Goal: Task Accomplishment & Management: Use online tool/utility

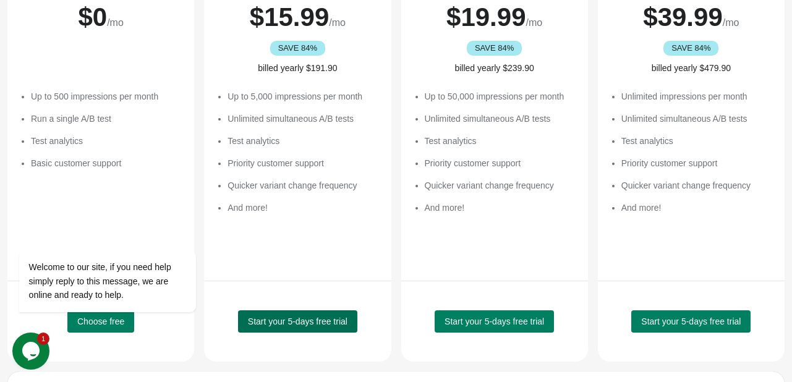
scroll to position [247, 0]
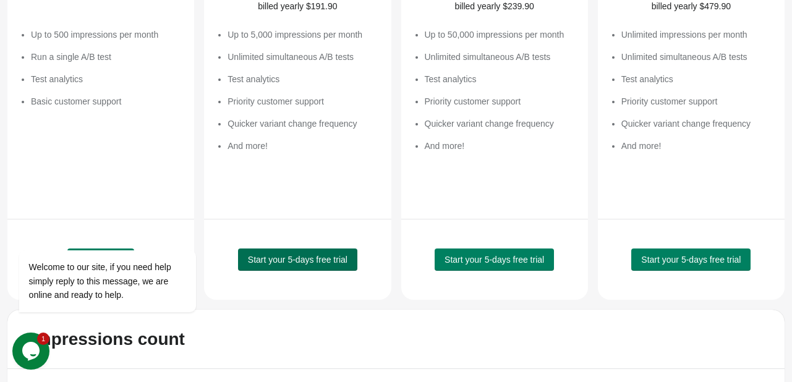
click at [270, 264] on button "Start your 5-days free trial" at bounding box center [297, 260] width 119 height 22
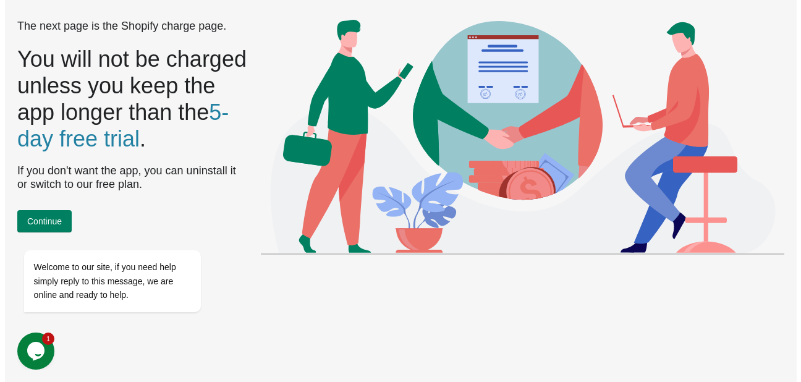
scroll to position [0, 0]
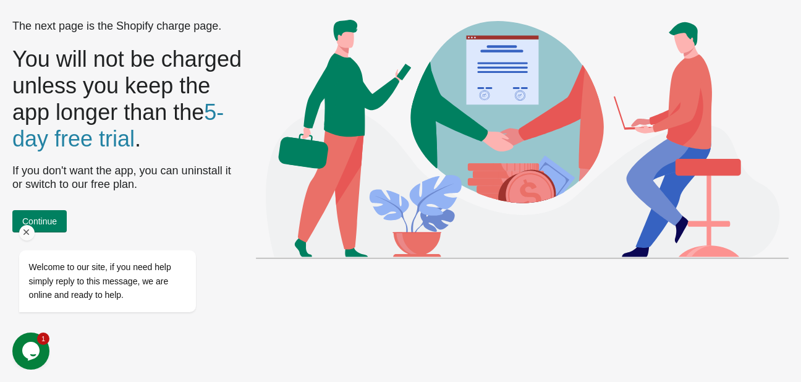
click at [58, 241] on div "Welcome to our site, if you need help simply reply to this message, we are onli…" at bounding box center [124, 269] width 210 height 98
click at [51, 244] on div "Welcome to our site, if you need help simply reply to this message, we are onli…" at bounding box center [124, 269] width 210 height 98
click at [25, 232] on icon "Chat attention grabber" at bounding box center [26, 232] width 11 height 11
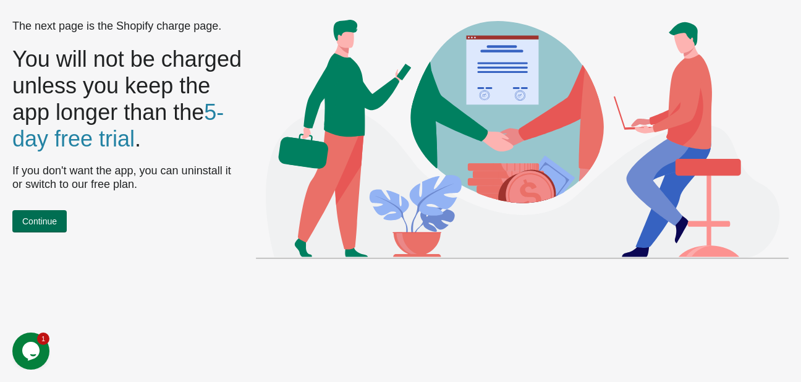
click at [33, 226] on span "Continue" at bounding box center [39, 221] width 35 height 10
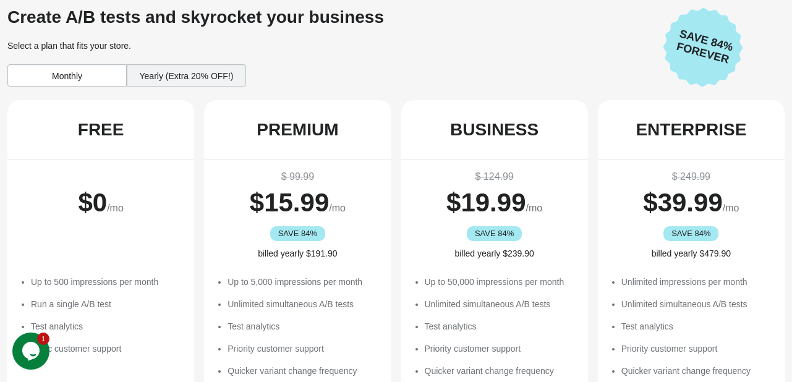
click at [77, 72] on div "Monthly" at bounding box center [66, 75] width 119 height 22
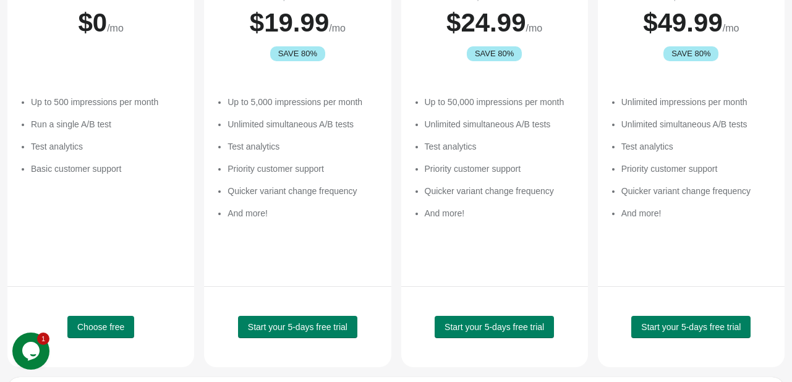
scroll to position [247, 0]
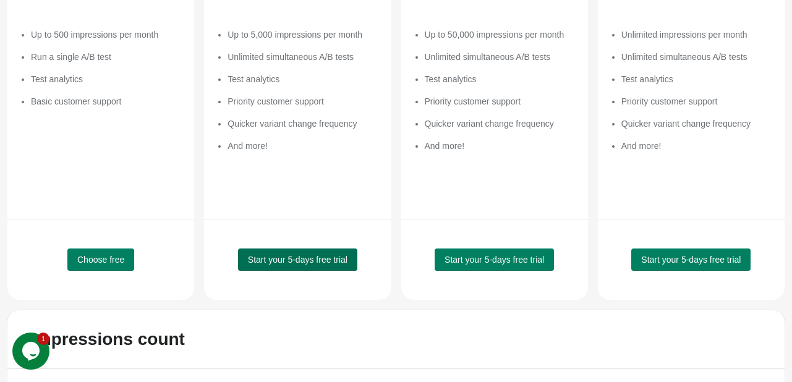
click at [287, 262] on span "Start your 5-days free trial" at bounding box center [298, 260] width 100 height 10
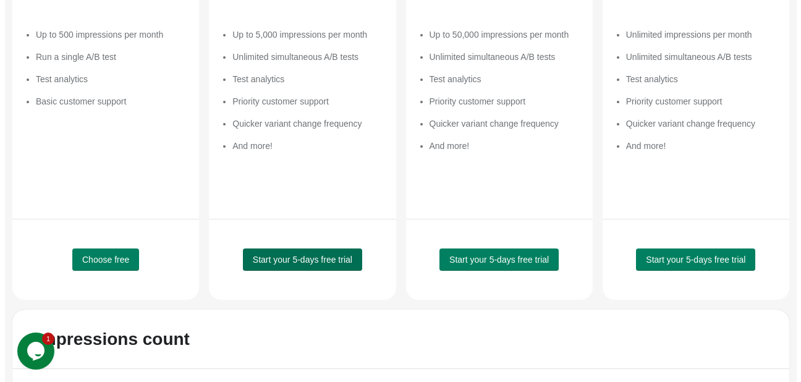
scroll to position [0, 0]
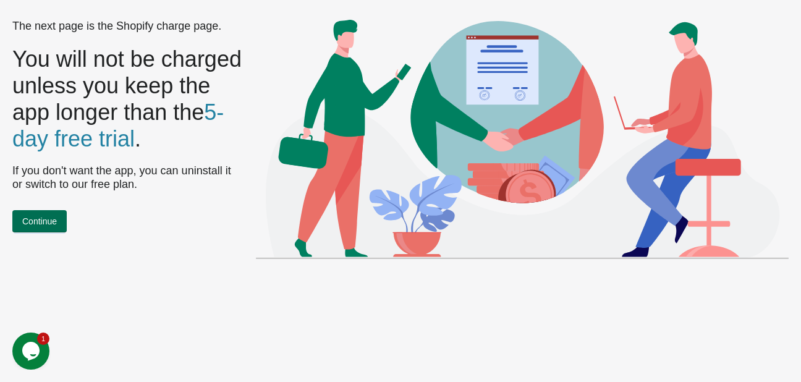
click at [27, 226] on span "Continue" at bounding box center [39, 221] width 35 height 10
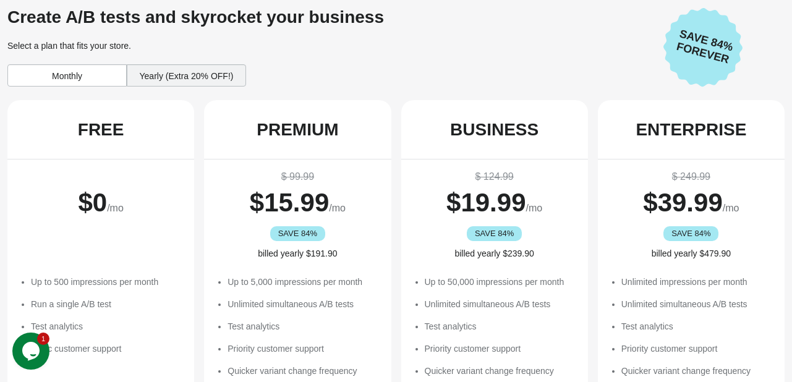
click at [79, 70] on div "Monthly" at bounding box center [66, 75] width 119 height 22
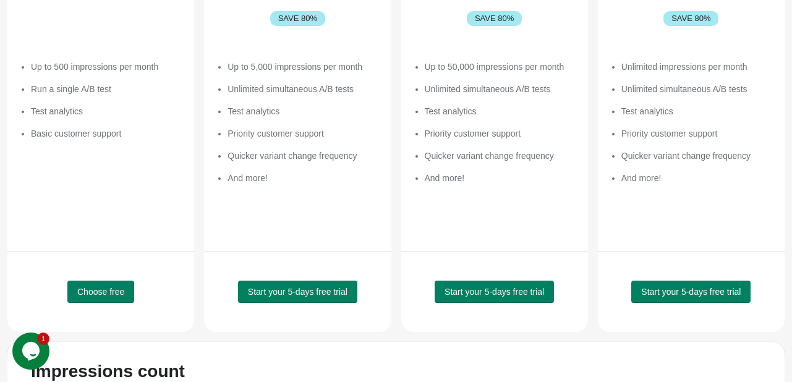
scroll to position [247, 0]
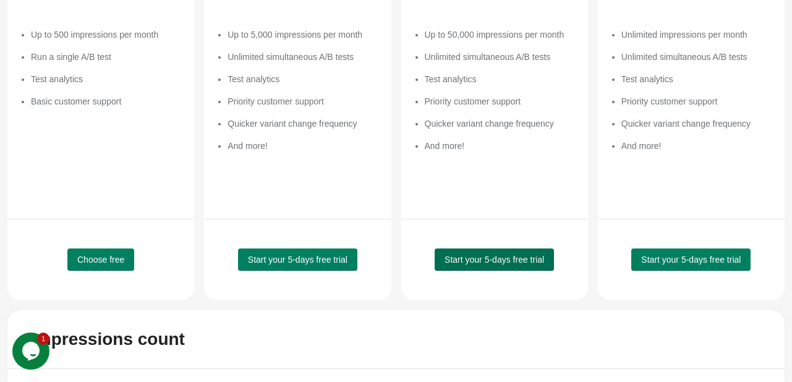
click at [509, 260] on span "Start your 5-days free trial" at bounding box center [495, 260] width 100 height 10
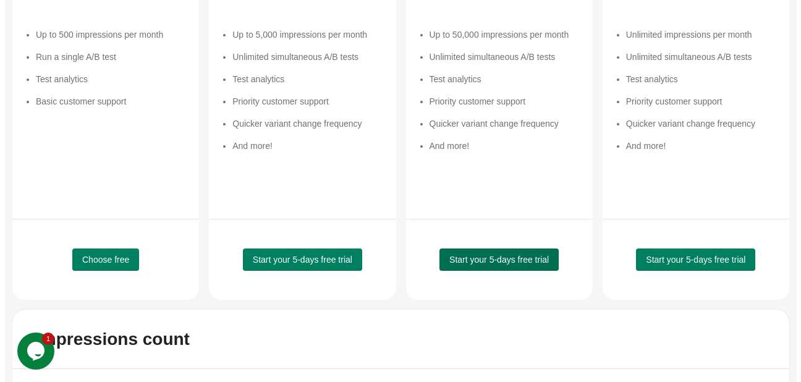
scroll to position [0, 0]
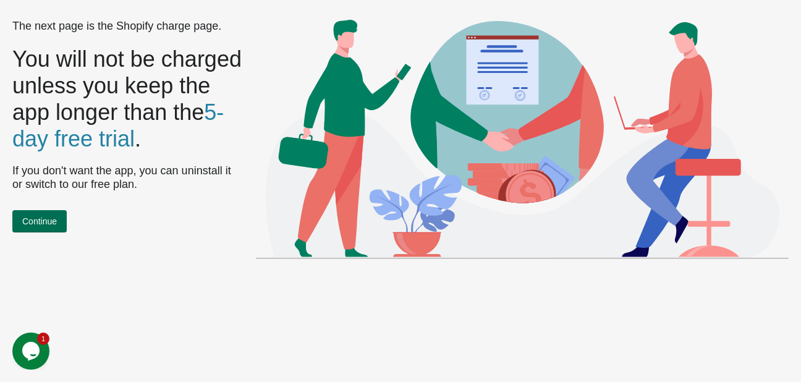
click at [55, 232] on button "Continue" at bounding box center [39, 221] width 54 height 22
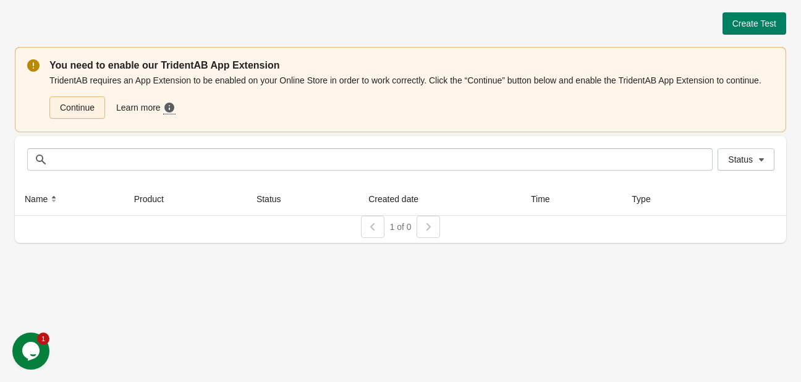
click at [74, 109] on link "Continue" at bounding box center [77, 107] width 56 height 22
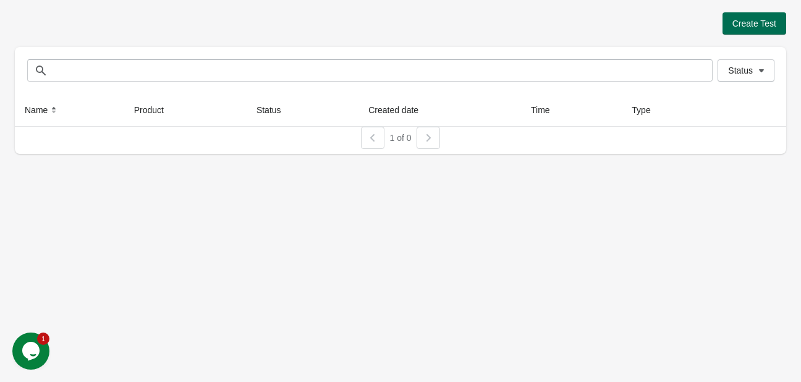
click at [756, 22] on span "Create Test" at bounding box center [755, 24] width 44 height 10
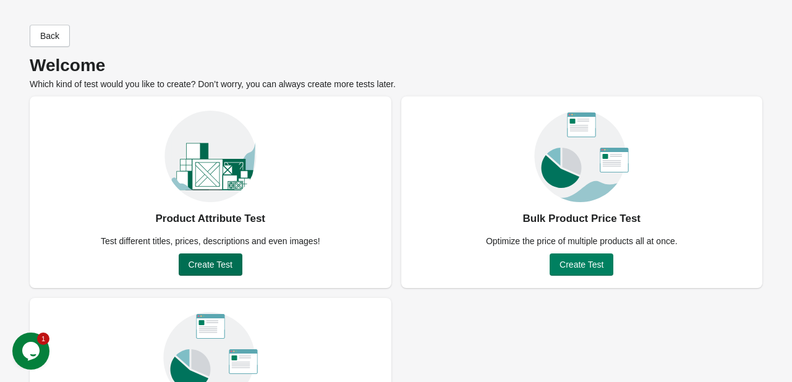
click at [200, 270] on span "Create Test" at bounding box center [211, 265] width 44 height 10
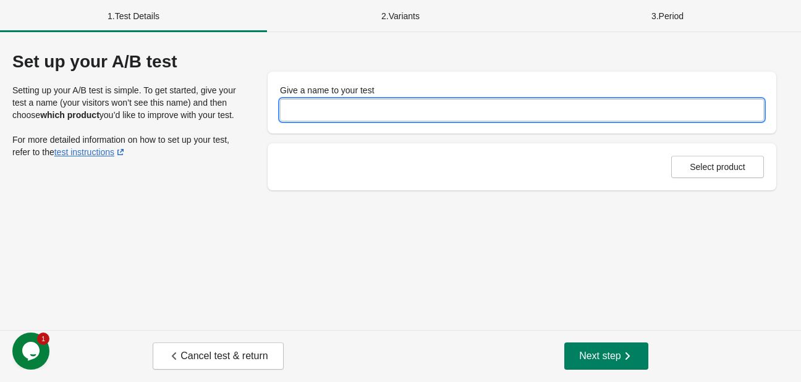
click at [310, 117] on input "Give a name to your test" at bounding box center [522, 110] width 484 height 22
type input "**********"
click at [720, 164] on span "Select product" at bounding box center [718, 167] width 56 height 10
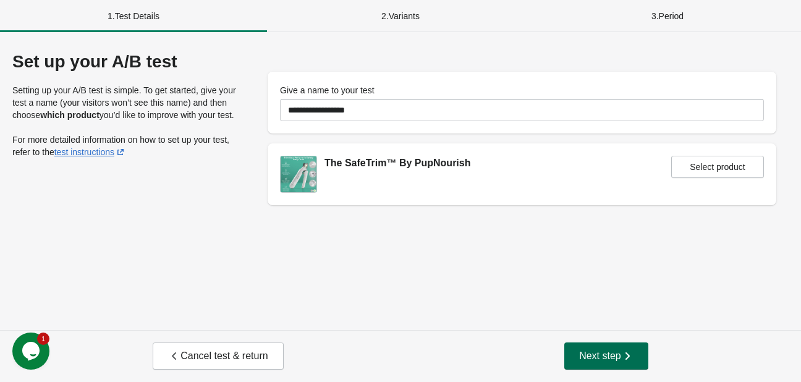
click at [582, 352] on span "Next step" at bounding box center [606, 356] width 54 height 12
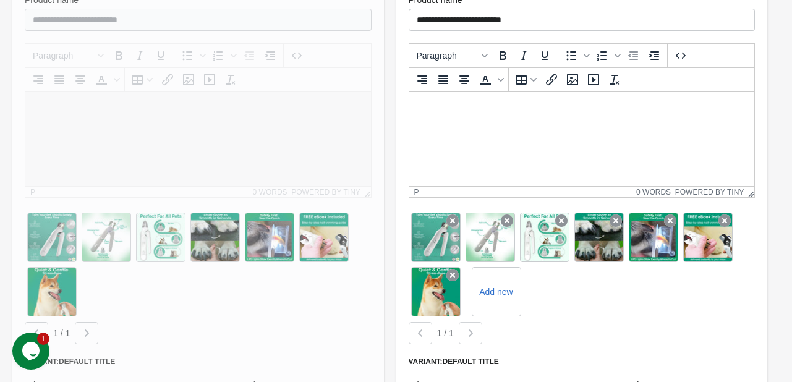
scroll to position [247, 0]
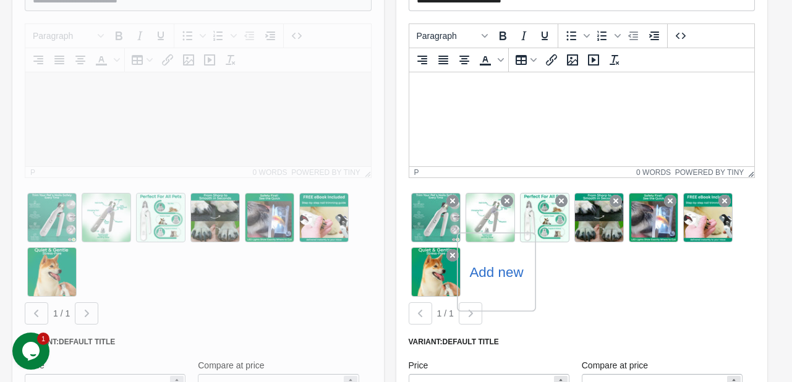
click at [493, 268] on label "Add new" at bounding box center [496, 272] width 54 height 20
click at [0, 0] on input "Add new" at bounding box center [0, 0] width 0 height 0
click at [501, 282] on div "Add new" at bounding box center [496, 271] width 79 height 79
click at [493, 284] on div "Add new" at bounding box center [496, 271] width 79 height 79
click at [493, 271] on label "Add new" at bounding box center [496, 272] width 54 height 20
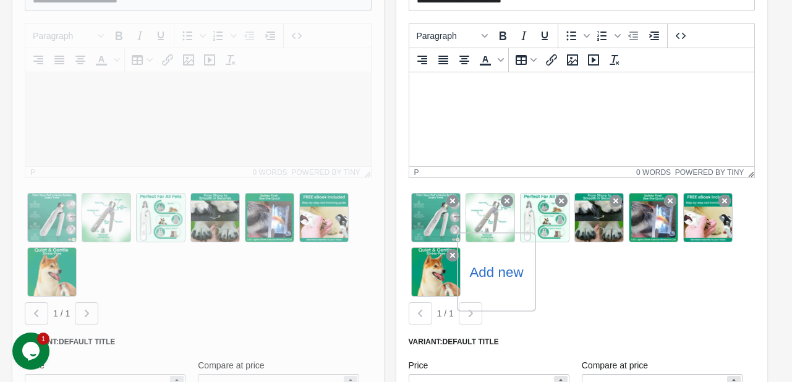
click at [0, 0] on input "Add new" at bounding box center [0, 0] width 0 height 0
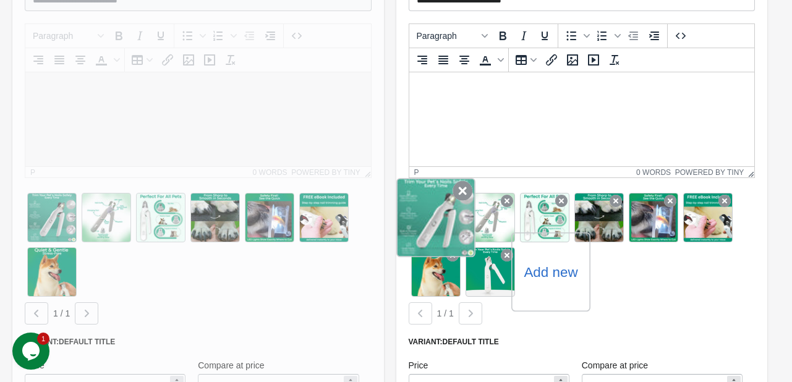
drag, startPoint x: 495, startPoint y: 266, endPoint x: 434, endPoint y: 208, distance: 84.0
click at [434, 208] on div "Add new" at bounding box center [582, 244] width 347 height 109
drag, startPoint x: 484, startPoint y: 270, endPoint x: 450, endPoint y: 224, distance: 56.5
click at [450, 224] on div "Add new" at bounding box center [582, 244] width 347 height 109
drag, startPoint x: 485, startPoint y: 266, endPoint x: 443, endPoint y: 211, distance: 69.3
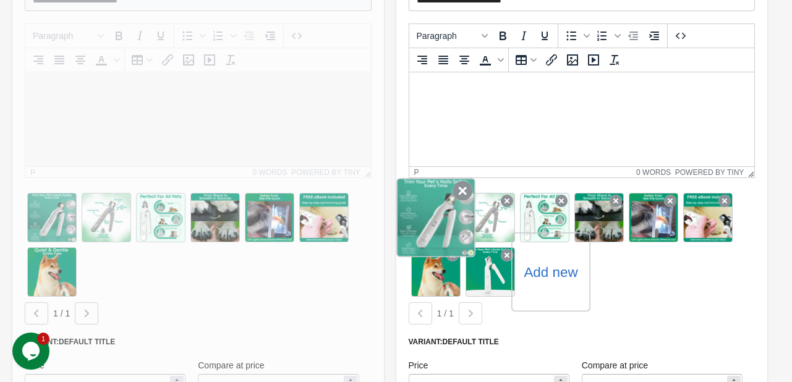
click at [443, 211] on div "Add new" at bounding box center [582, 244] width 347 height 109
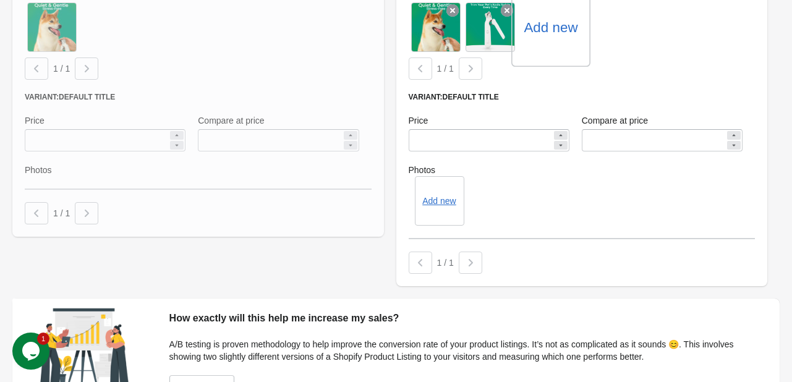
scroll to position [336, 0]
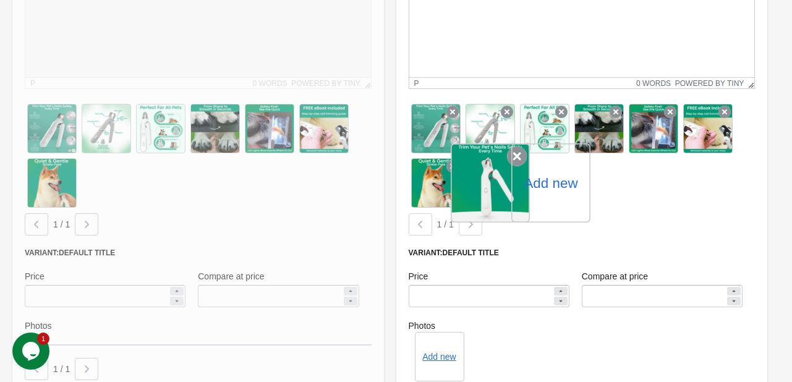
click at [487, 190] on div at bounding box center [490, 182] width 79 height 79
drag, startPoint x: 487, startPoint y: 191, endPoint x: 469, endPoint y: 186, distance: 18.6
click at [469, 186] on div at bounding box center [490, 182] width 79 height 79
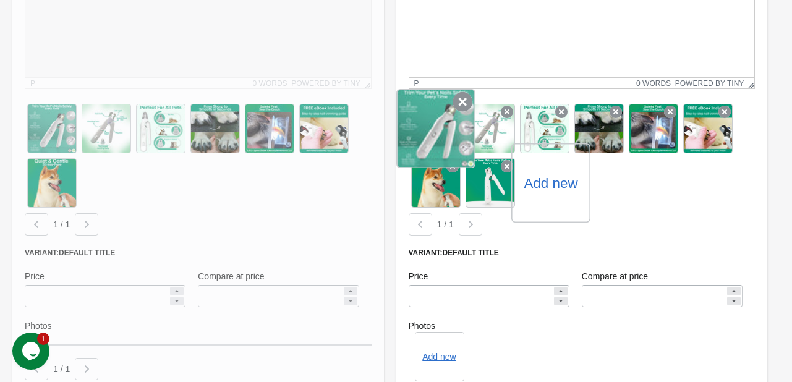
drag, startPoint x: 479, startPoint y: 187, endPoint x: 428, endPoint y: 119, distance: 84.5
click at [428, 119] on div "Add new" at bounding box center [582, 155] width 347 height 109
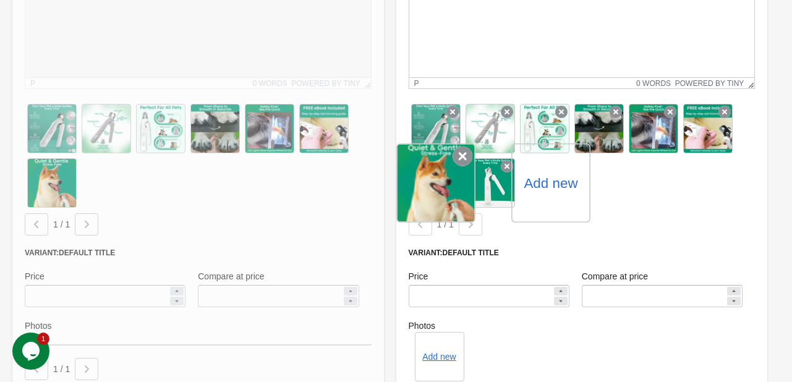
click at [461, 158] on icon at bounding box center [463, 157] width 20 height 20
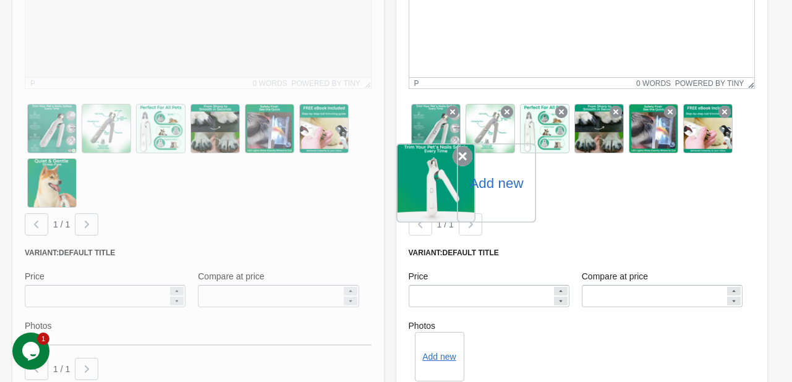
drag, startPoint x: 440, startPoint y: 179, endPoint x: 431, endPoint y: 154, distance: 27.0
click at [431, 154] on div at bounding box center [435, 182] width 79 height 79
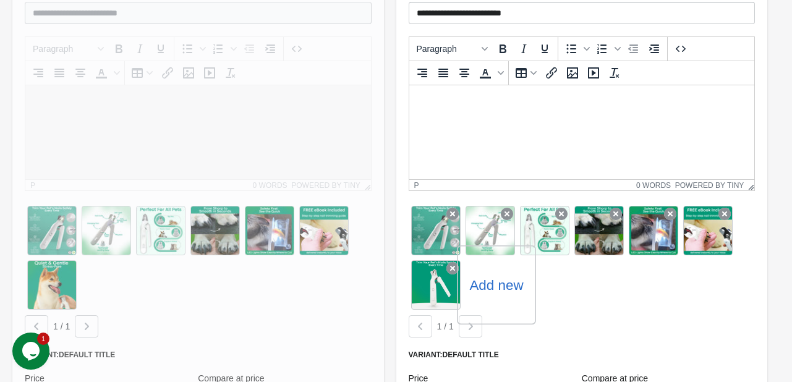
scroll to position [213, 0]
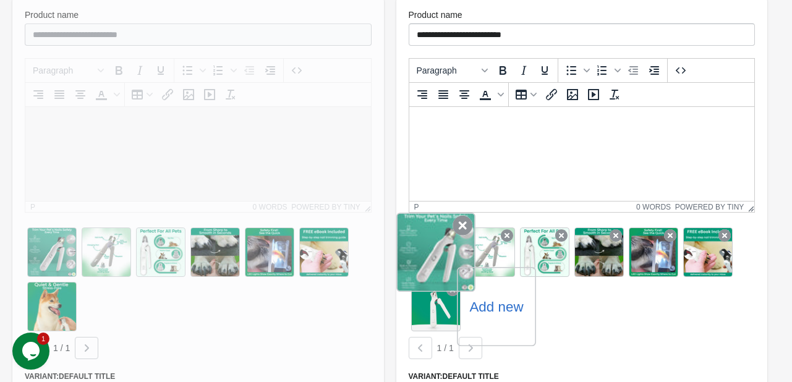
drag, startPoint x: 438, startPoint y: 260, endPoint x: 456, endPoint y: 234, distance: 32.4
click at [456, 234] on div at bounding box center [435, 252] width 79 height 79
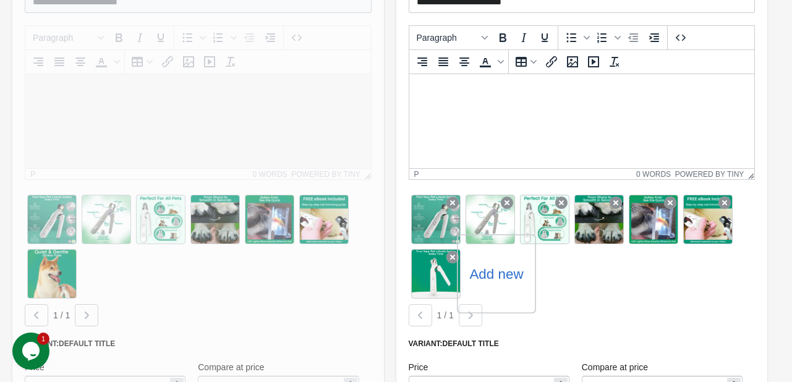
scroll to position [275, 0]
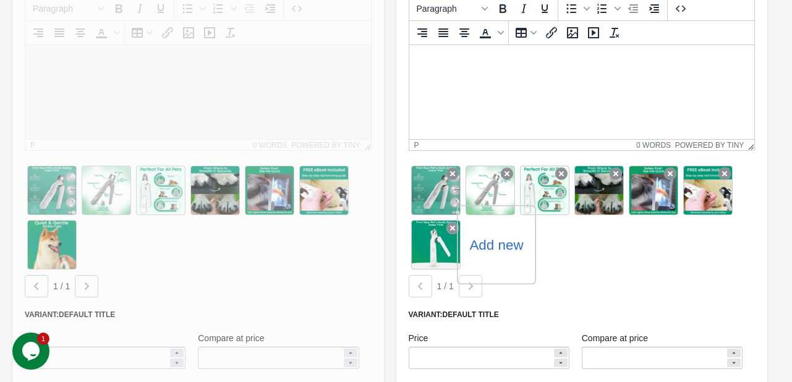
click at [500, 249] on label "Add new" at bounding box center [496, 245] width 54 height 20
click at [0, 0] on input "Add new" at bounding box center [0, 0] width 0 height 0
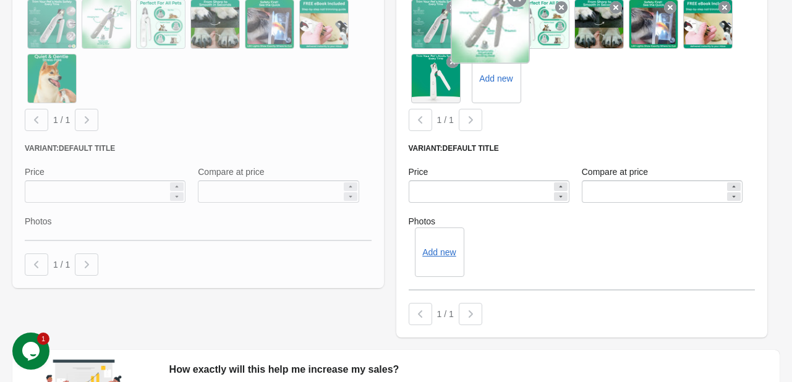
scroll to position [460, 0]
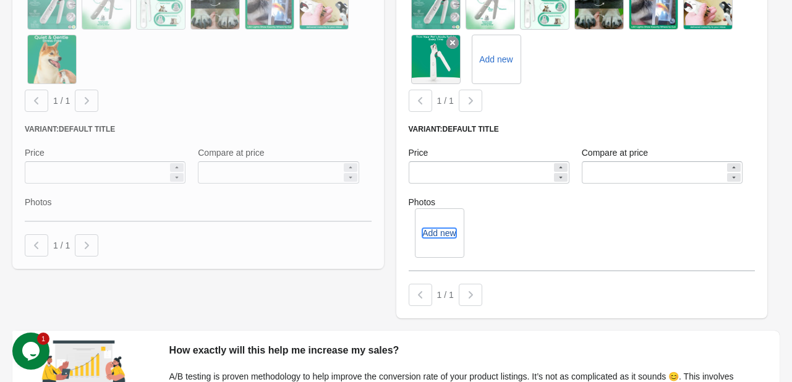
click at [441, 236] on button "Add new" at bounding box center [438, 233] width 33 height 10
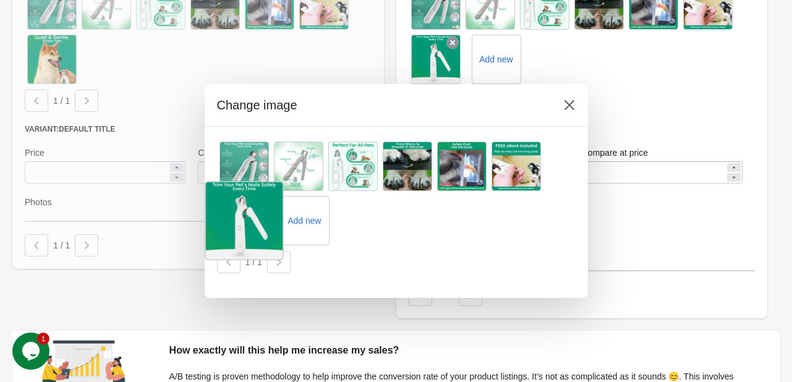
click at [259, 214] on div at bounding box center [244, 220] width 79 height 79
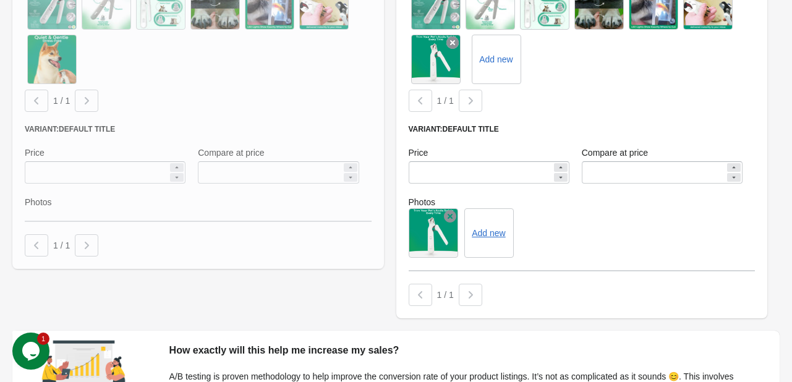
click at [448, 214] on icon at bounding box center [450, 216] width 12 height 12
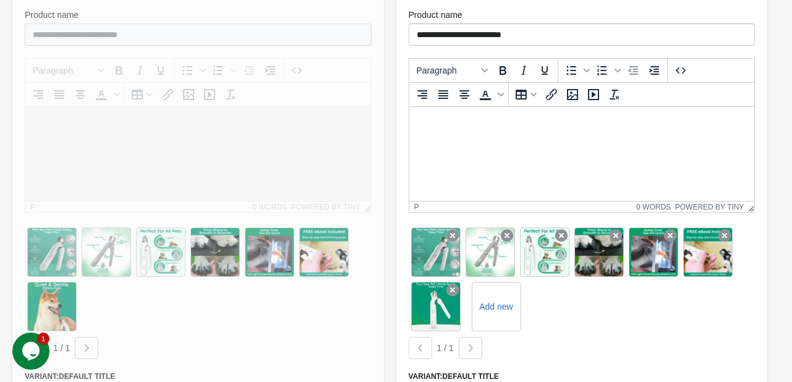
scroll to position [0, 0]
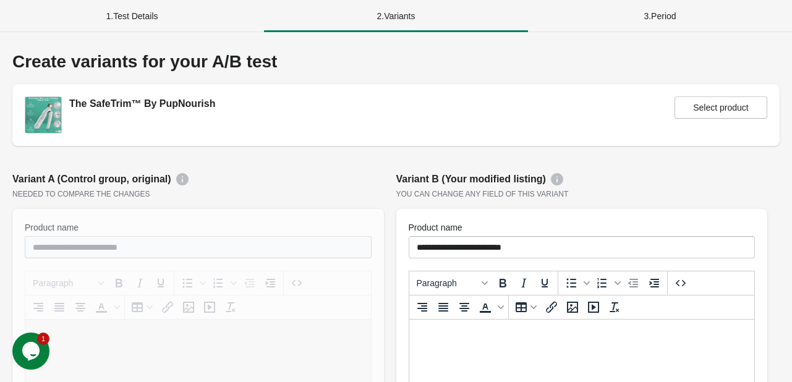
click at [130, 22] on div "1 . Test Details" at bounding box center [132, 16] width 264 height 32
click at [132, 15] on div "1 . Test Details" at bounding box center [132, 16] width 264 height 32
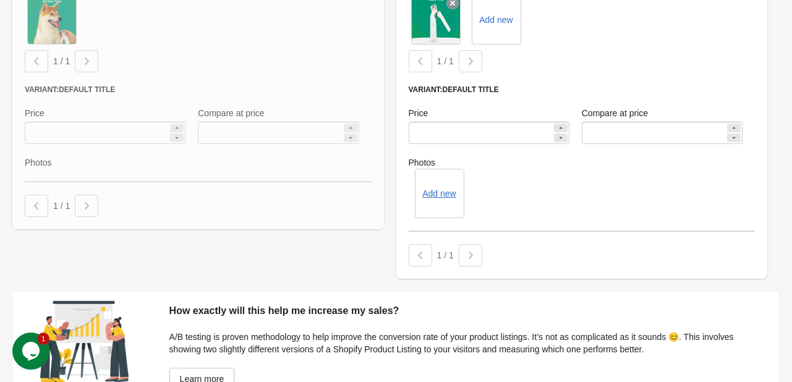
scroll to position [584, 0]
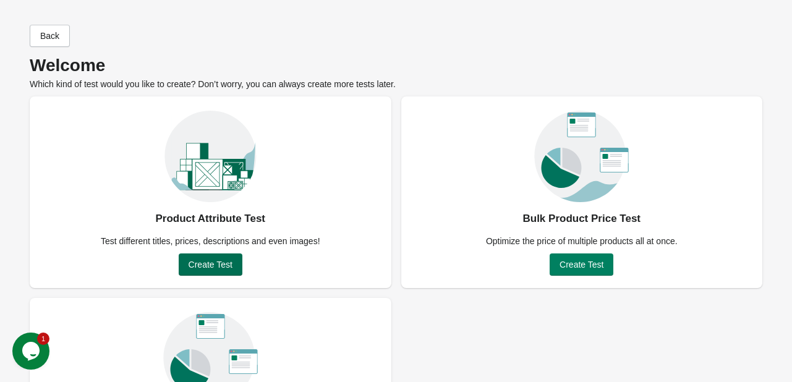
click at [228, 263] on span "Create Test" at bounding box center [211, 265] width 44 height 10
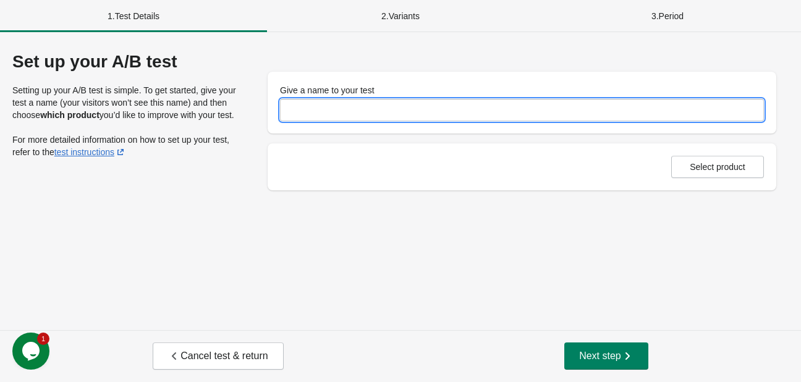
click at [323, 108] on input "Give a name to your test" at bounding box center [522, 110] width 484 height 22
type input "**********"
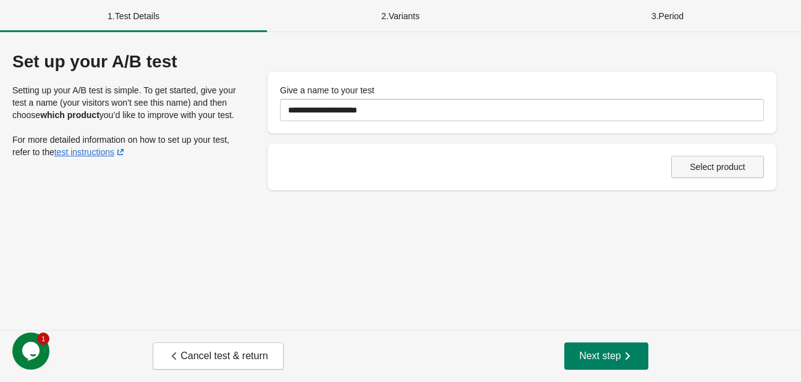
click at [721, 177] on button "Select product" at bounding box center [717, 167] width 93 height 22
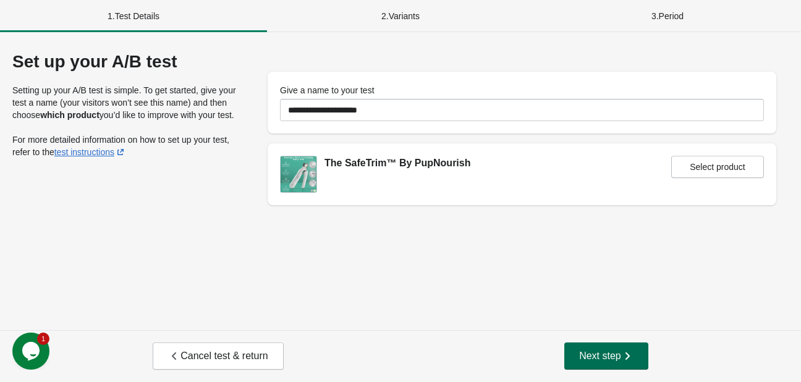
click at [583, 357] on span "Next step" at bounding box center [606, 356] width 54 height 12
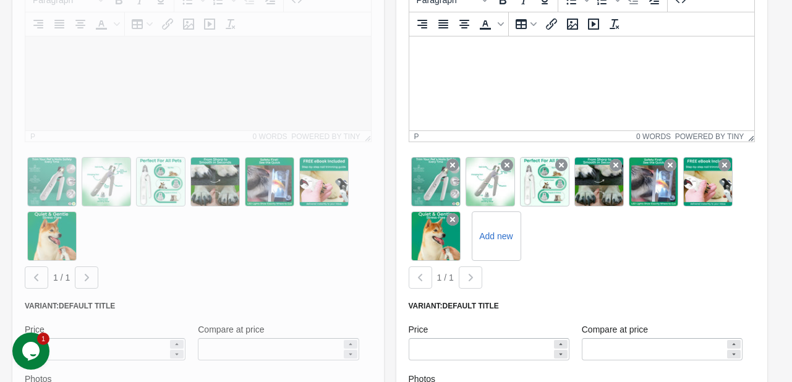
scroll to position [309, 0]
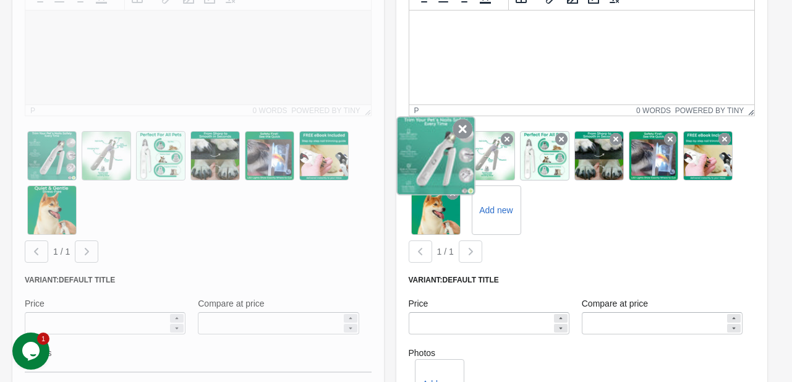
drag, startPoint x: 428, startPoint y: 154, endPoint x: 445, endPoint y: 173, distance: 25.0
click at [445, 173] on div at bounding box center [435, 155] width 79 height 79
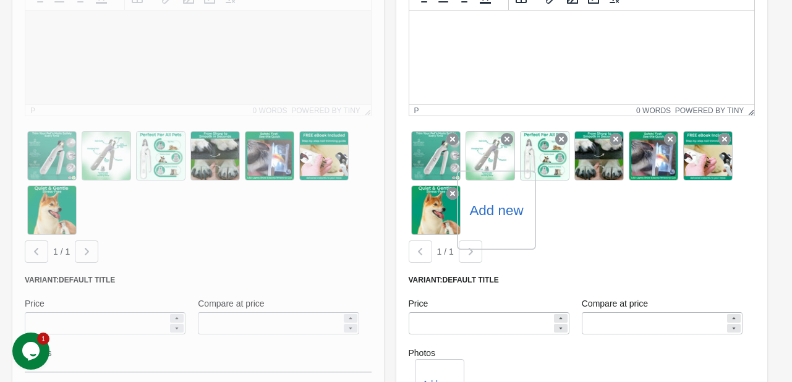
click at [503, 211] on label "Add new" at bounding box center [496, 210] width 54 height 20
click at [0, 0] on input "Add new" at bounding box center [0, 0] width 0 height 0
click at [556, 213] on label "Add new" at bounding box center [551, 210] width 54 height 20
click at [0, 0] on input "Add new" at bounding box center [0, 0] width 0 height 0
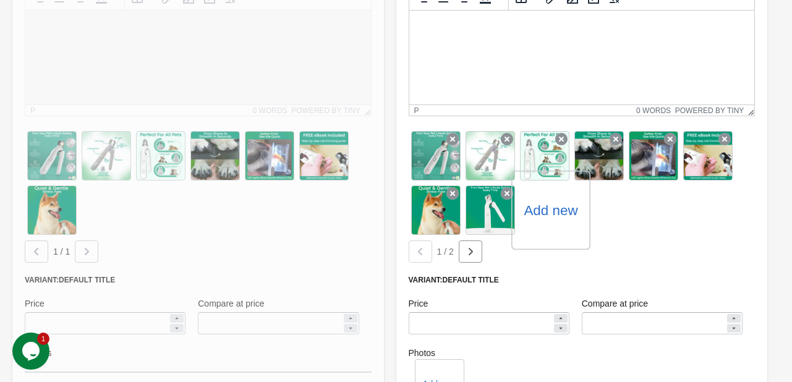
click at [556, 213] on label "Add new" at bounding box center [551, 210] width 54 height 20
click at [0, 0] on input "Add new" at bounding box center [0, 0] width 0 height 0
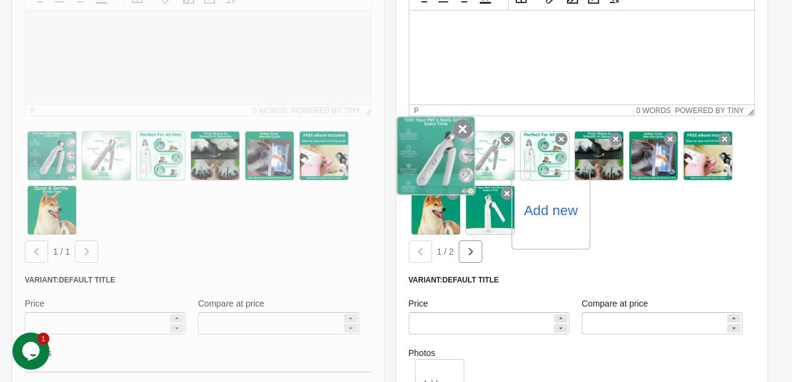
click at [462, 127] on icon at bounding box center [463, 129] width 20 height 20
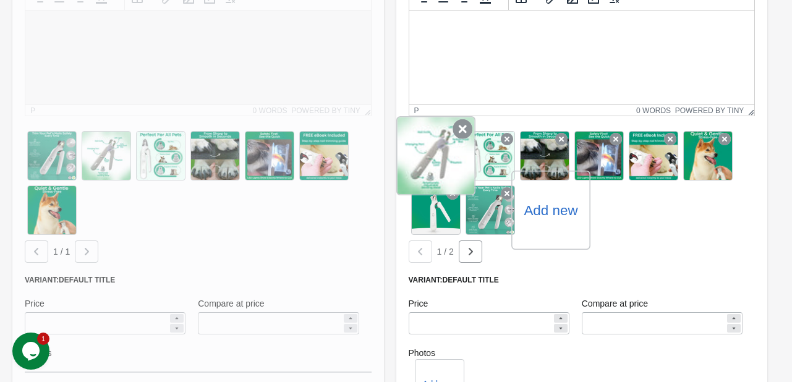
click at [458, 134] on icon at bounding box center [463, 129] width 20 height 20
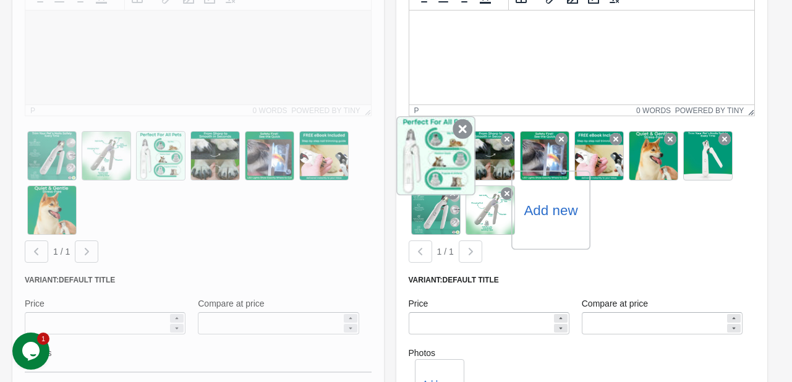
click at [459, 131] on icon at bounding box center [463, 129] width 20 height 20
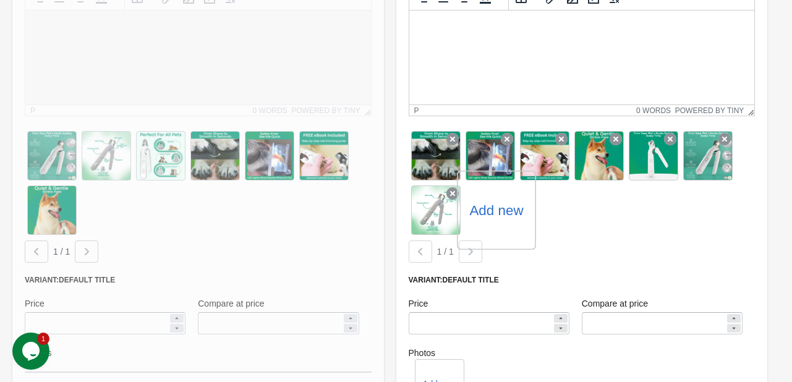
click at [459, 133] on icon at bounding box center [452, 139] width 12 height 12
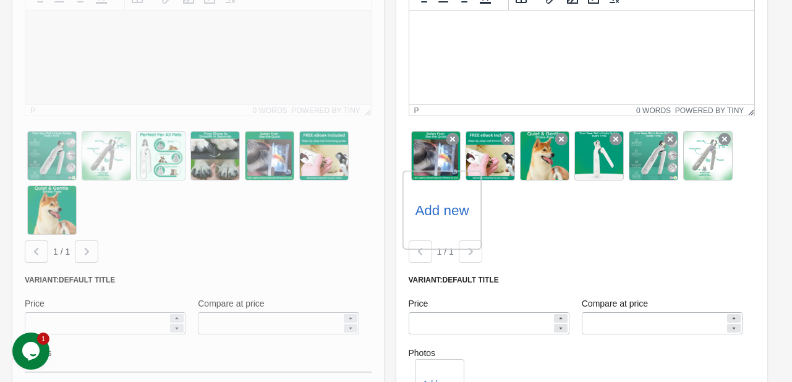
click at [459, 133] on icon at bounding box center [452, 139] width 12 height 12
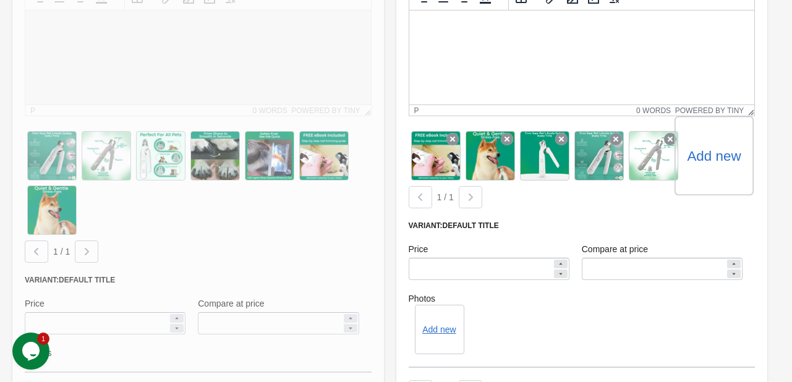
click at [459, 133] on icon at bounding box center [452, 139] width 12 height 12
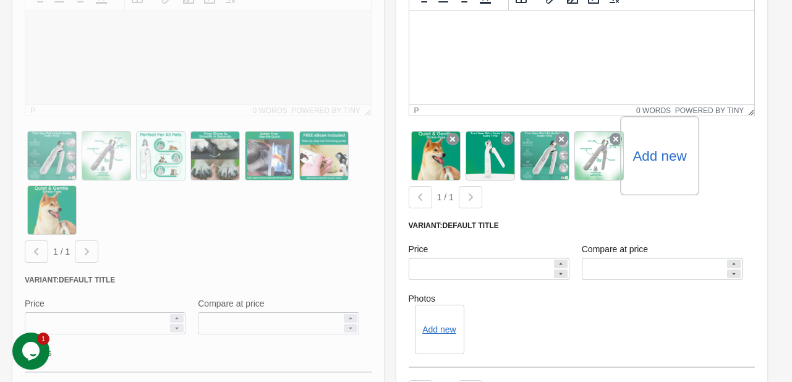
click at [459, 133] on icon at bounding box center [452, 139] width 12 height 12
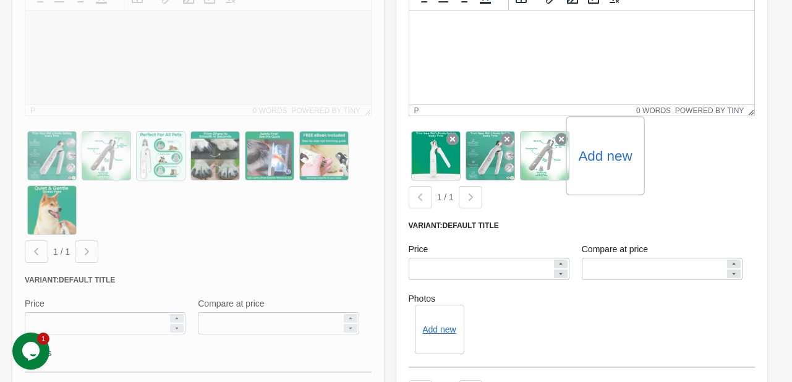
click at [599, 155] on label "Add new" at bounding box center [605, 156] width 54 height 20
click at [0, 0] on input "Add new" at bounding box center [0, 0] width 0 height 0
click at [673, 153] on label "Add new" at bounding box center [660, 156] width 54 height 20
click at [0, 0] on input "Add new" at bounding box center [0, 0] width 0 height 0
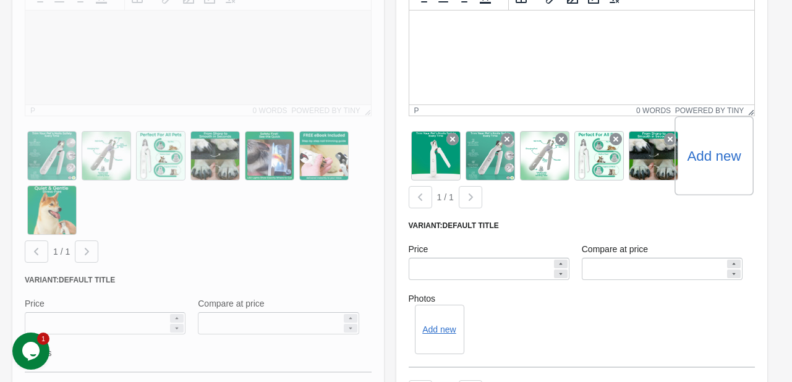
click at [720, 156] on label "Add new" at bounding box center [714, 156] width 54 height 20
click at [0, 0] on input "Add new" at bounding box center [0, 0] width 0 height 0
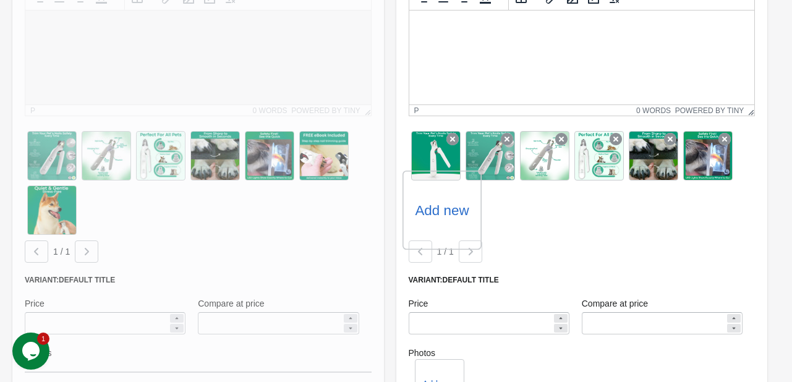
click at [441, 207] on label "Add new" at bounding box center [442, 210] width 54 height 20
click at [0, 0] on input "Add new" at bounding box center [0, 0] width 0 height 0
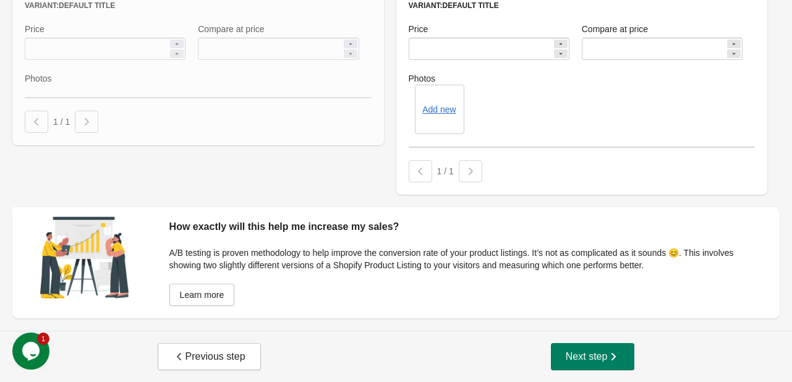
scroll to position [584, 0]
click at [599, 346] on button "Next step" at bounding box center [593, 356] width 84 height 27
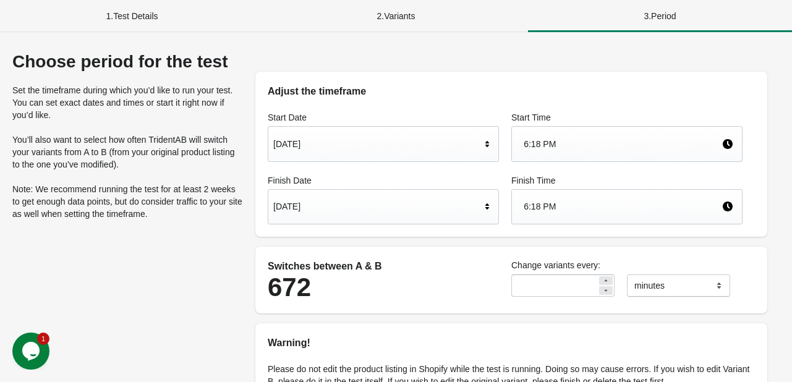
click at [524, 148] on div "6:18 PM" at bounding box center [623, 143] width 198 height 23
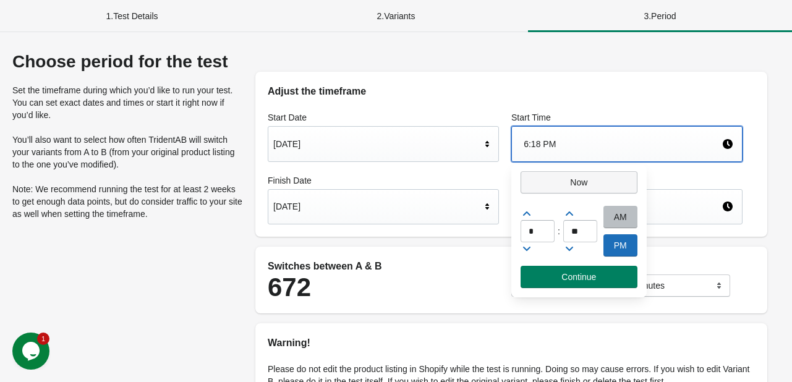
click at [546, 182] on span "Now" at bounding box center [579, 182] width 96 height 10
type input "**"
click at [546, 182] on span "Now" at bounding box center [579, 182] width 96 height 10
click at [554, 281] on span "Continue" at bounding box center [579, 277] width 97 height 10
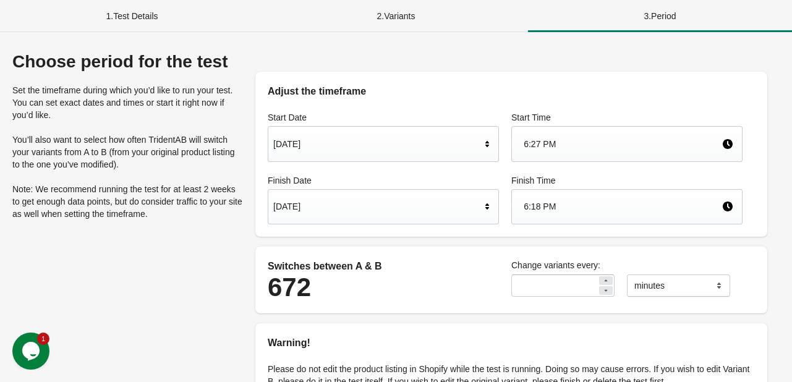
click at [362, 202] on div "[DATE]" at bounding box center [377, 206] width 208 height 23
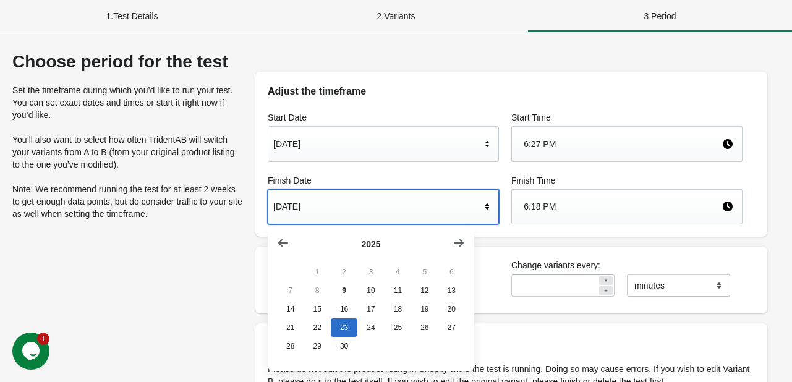
click at [523, 244] on div "Adjust the timeframe Start Date Sep 9, 2025 Start Time 6:27 PM Finish Date Sep …" at bounding box center [511, 274] width 537 height 445
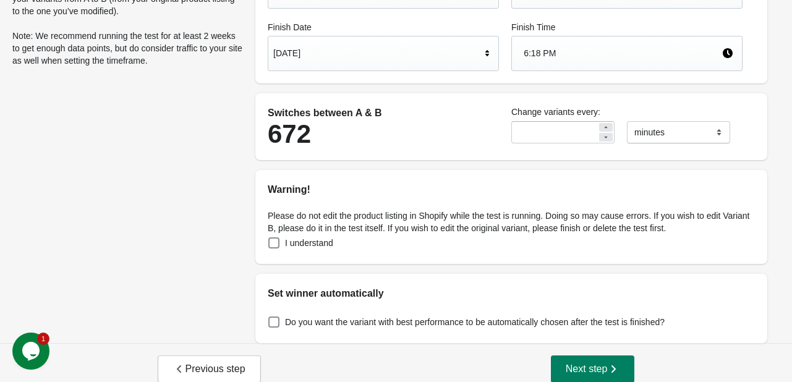
scroll to position [166, 0]
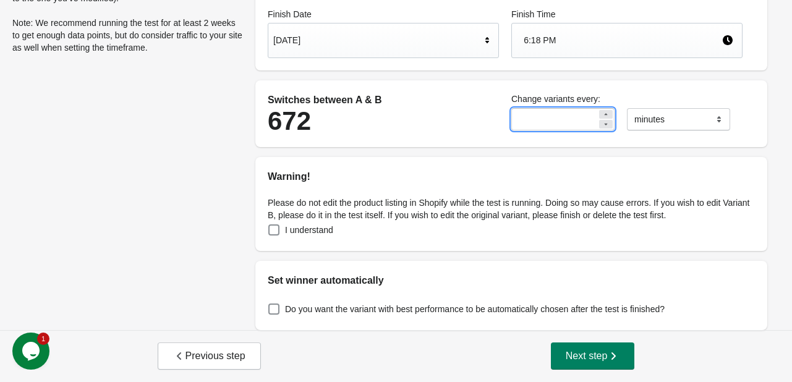
click at [581, 120] on input "**" at bounding box center [554, 119] width 86 height 22
click at [601, 122] on div at bounding box center [606, 124] width 14 height 9
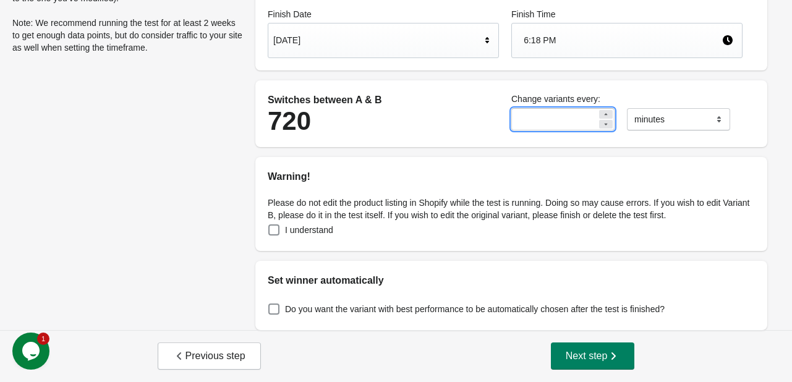
click at [601, 122] on div at bounding box center [606, 124] width 14 height 9
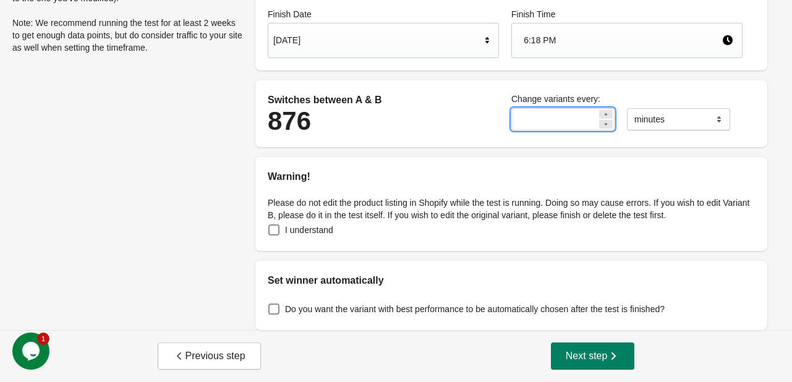
click at [601, 122] on div at bounding box center [606, 124] width 14 height 9
type input "**"
click at [561, 144] on div "Switches between A & B 1007 Change variants every: ** ******* ***** **** minutes" at bounding box center [511, 113] width 512 height 67
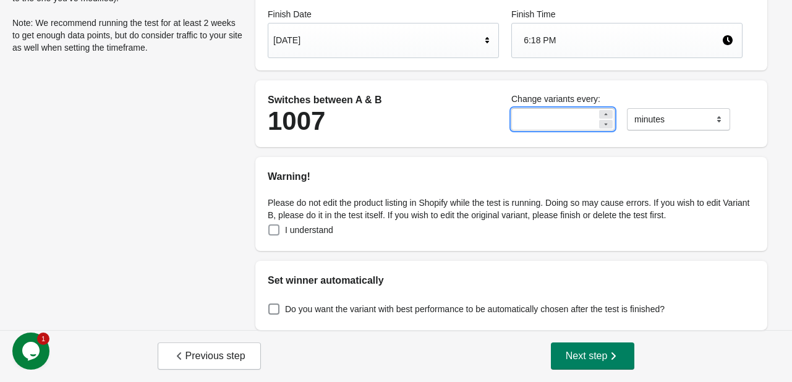
click at [272, 232] on span at bounding box center [273, 229] width 11 height 11
click at [273, 233] on span at bounding box center [273, 229] width 11 height 11
click at [577, 360] on span "Next step" at bounding box center [593, 356] width 54 height 12
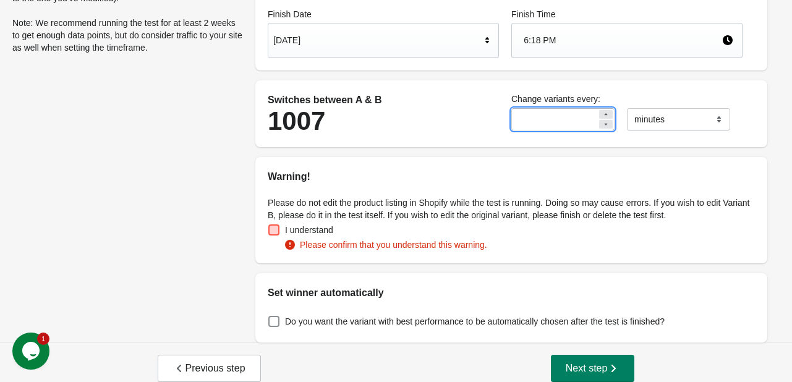
click at [273, 236] on span at bounding box center [274, 230] width 12 height 12
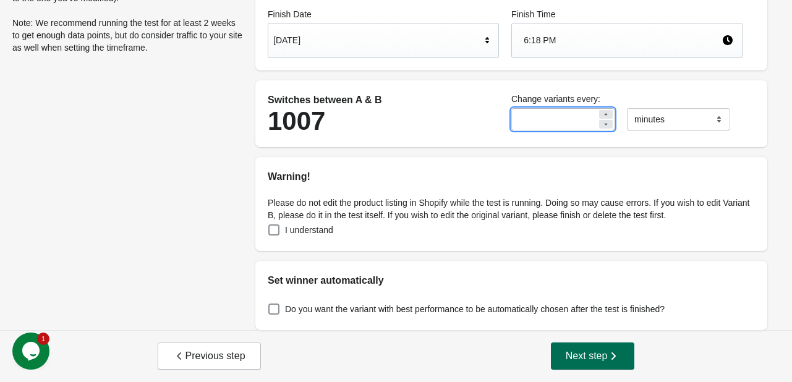
click at [579, 361] on span "Next step" at bounding box center [593, 356] width 54 height 12
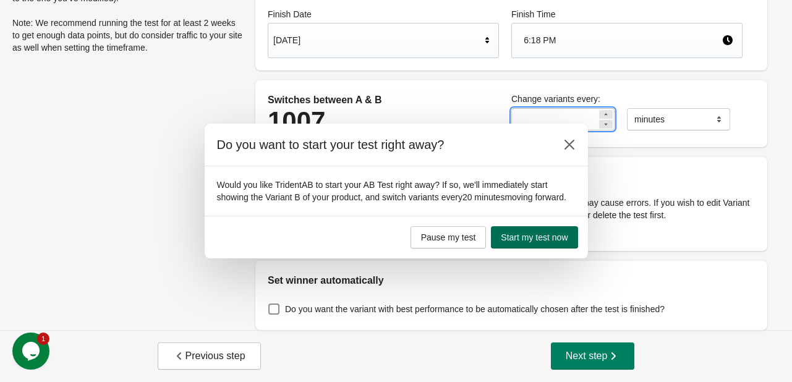
click at [513, 234] on span "Start my test now" at bounding box center [534, 237] width 67 height 10
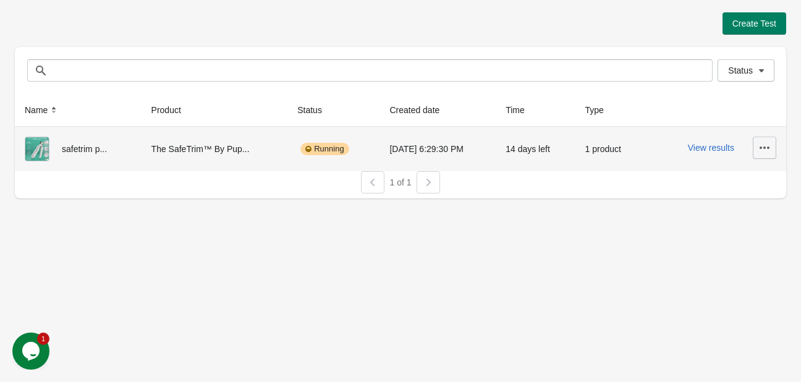
click at [761, 144] on icon "button" at bounding box center [765, 148] width 12 height 12
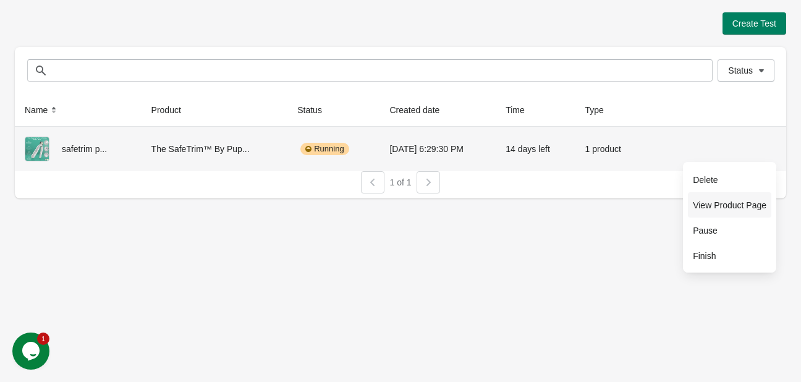
click at [726, 199] on span "View Product Page" at bounding box center [730, 205] width 74 height 12
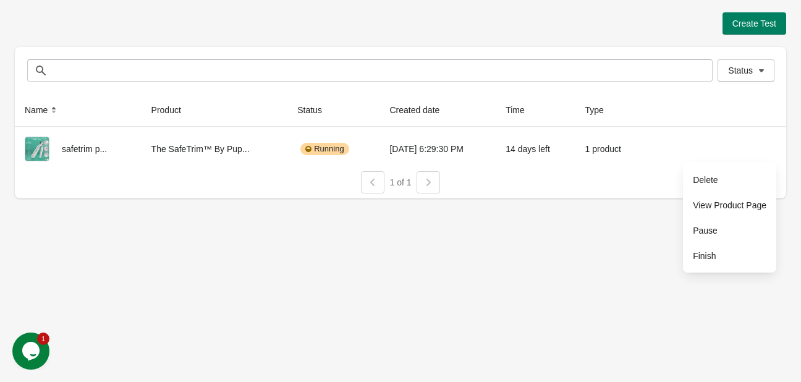
click at [339, 283] on div "Create Test Status Status Name Product Status Created date Time Type safetrim p…" at bounding box center [400, 191] width 801 height 382
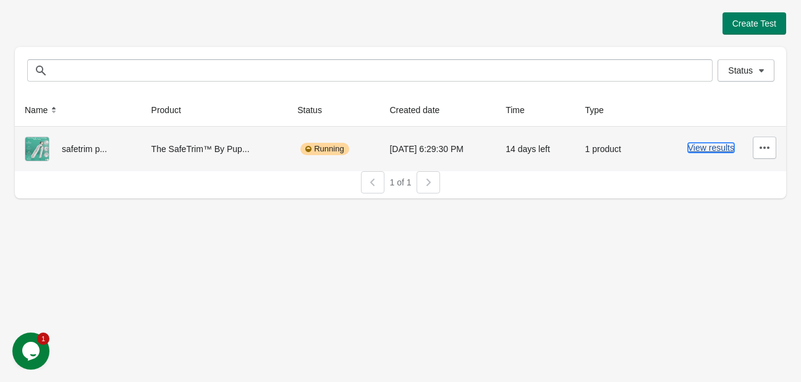
click at [711, 147] on button "View results" at bounding box center [711, 148] width 46 height 10
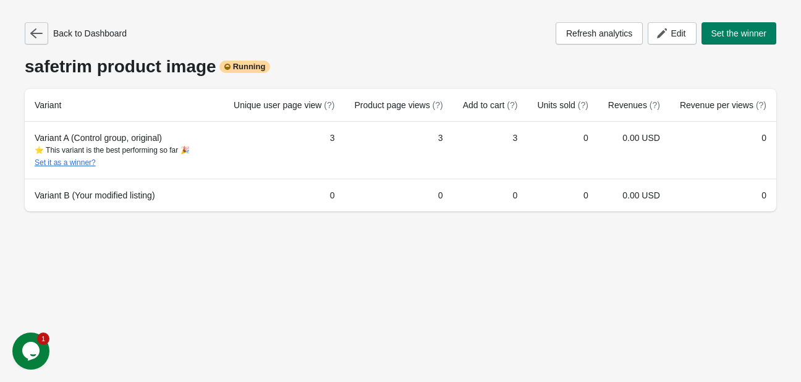
click at [32, 43] on button "button" at bounding box center [36, 33] width 23 height 22
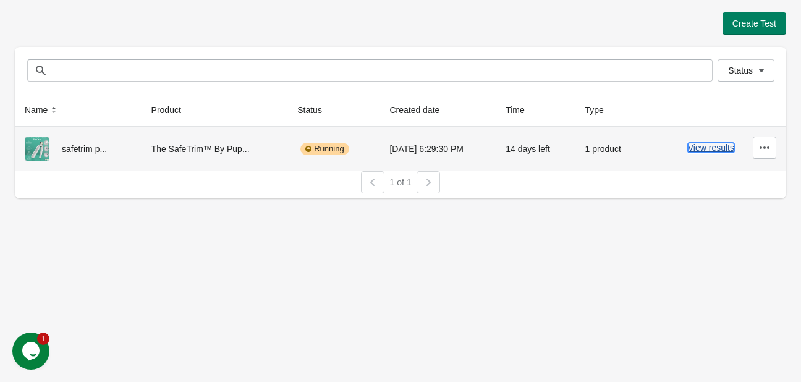
click at [712, 150] on button "View results" at bounding box center [711, 148] width 46 height 10
click at [711, 146] on button "View results" at bounding box center [711, 148] width 46 height 10
